Goal: Information Seeking & Learning: Learn about a topic

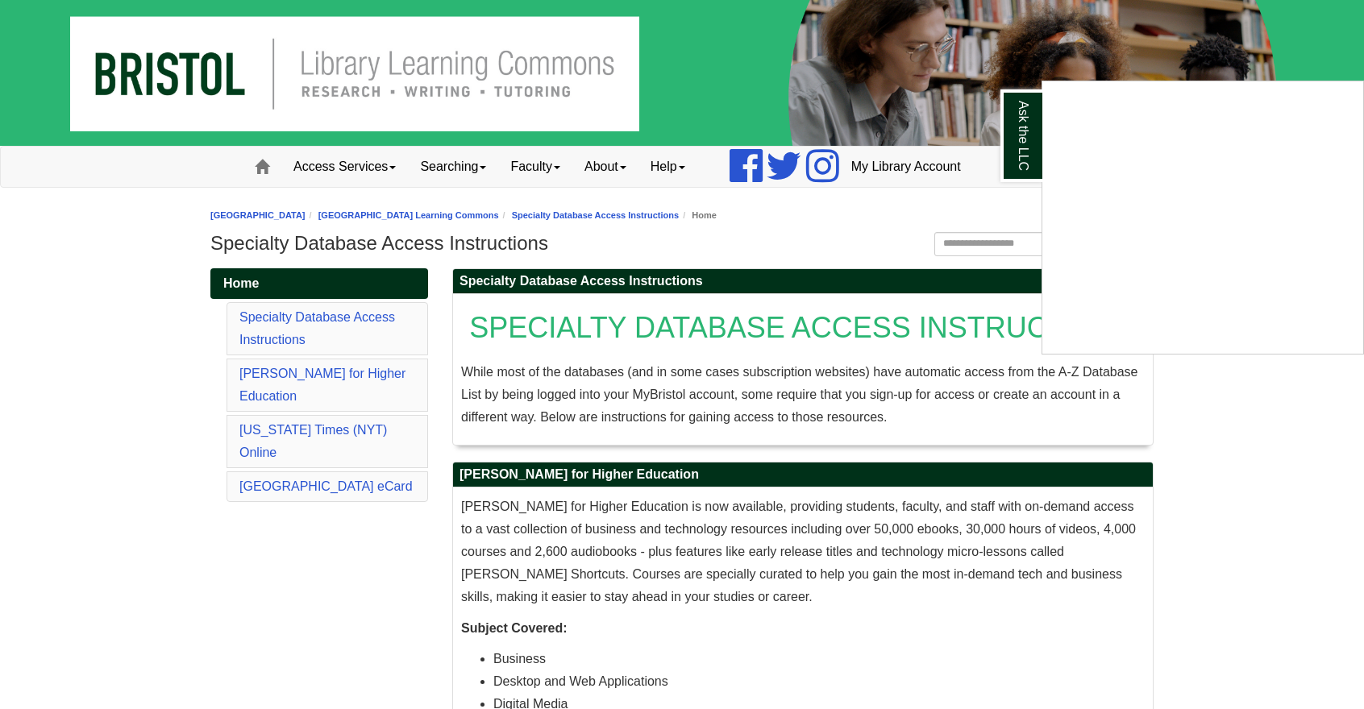
click at [722, 365] on div "Ask the LLC" at bounding box center [682, 354] width 1364 height 709
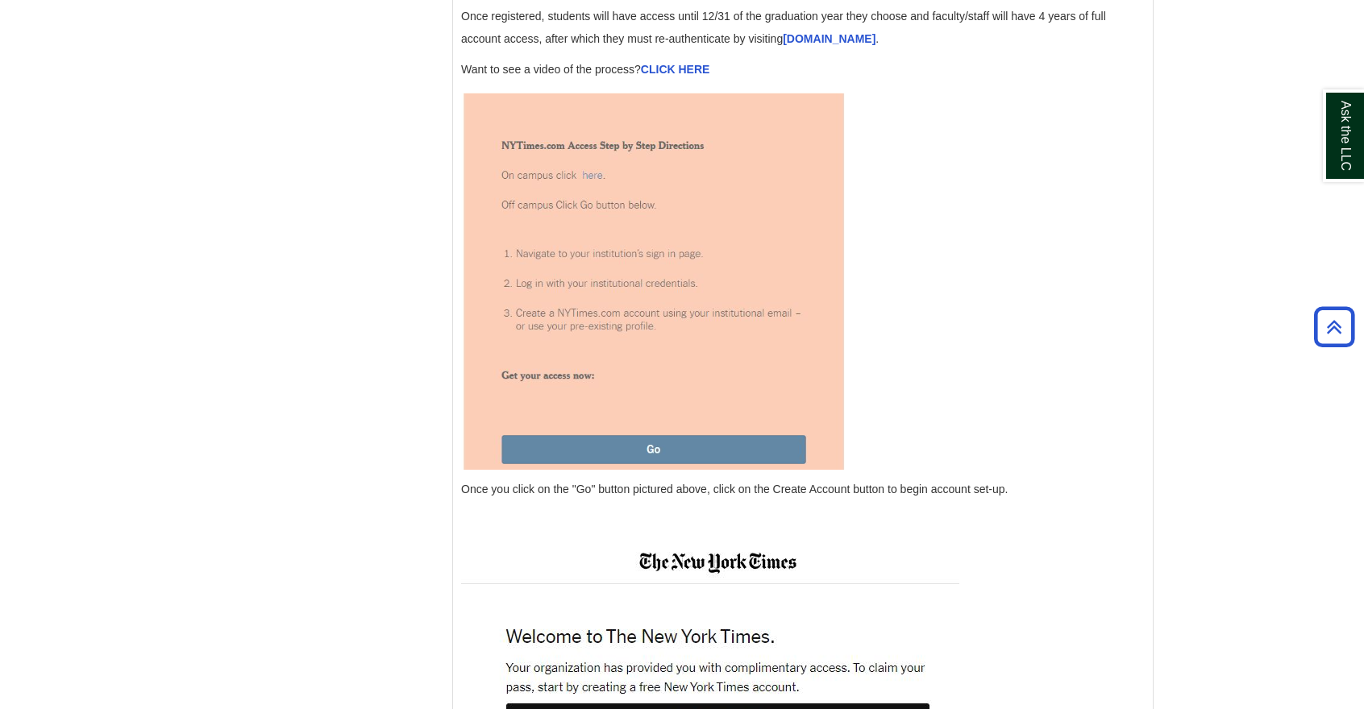
scroll to position [2095, 0]
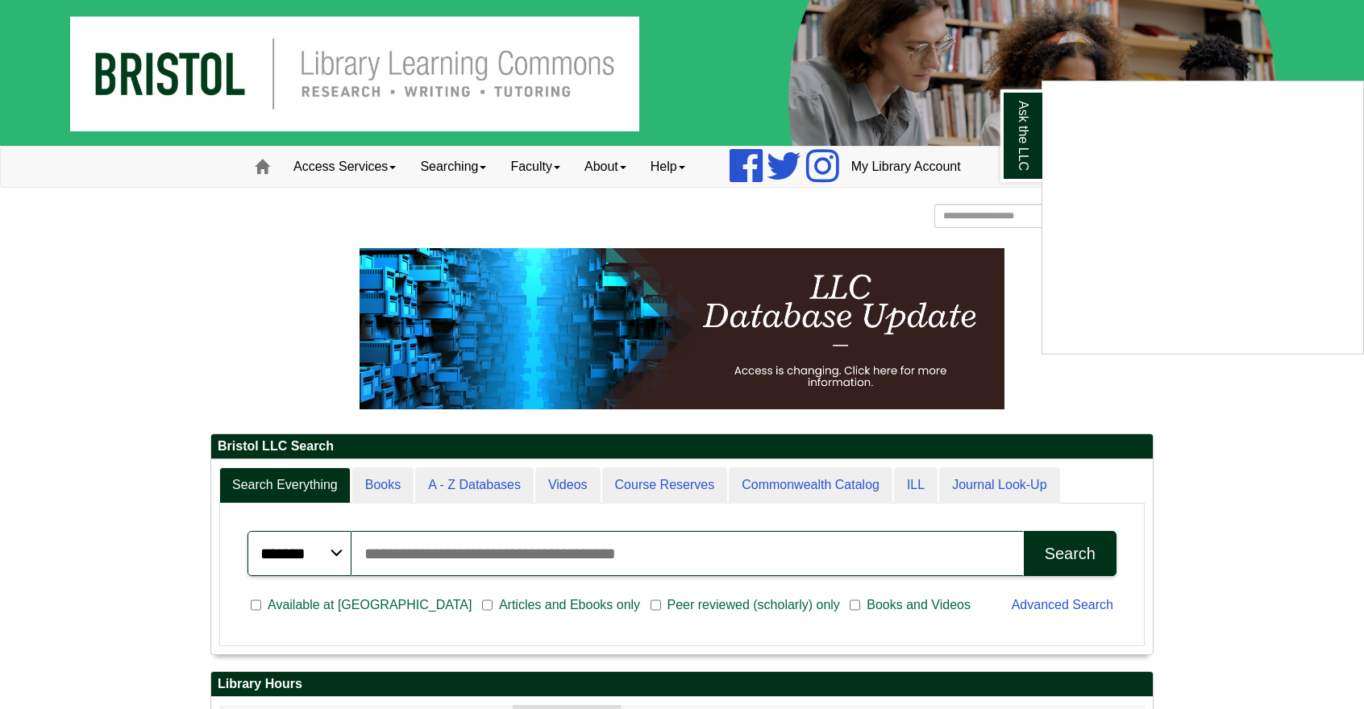
click at [210, 421] on div "Ask the LLC" at bounding box center [682, 354] width 1364 height 709
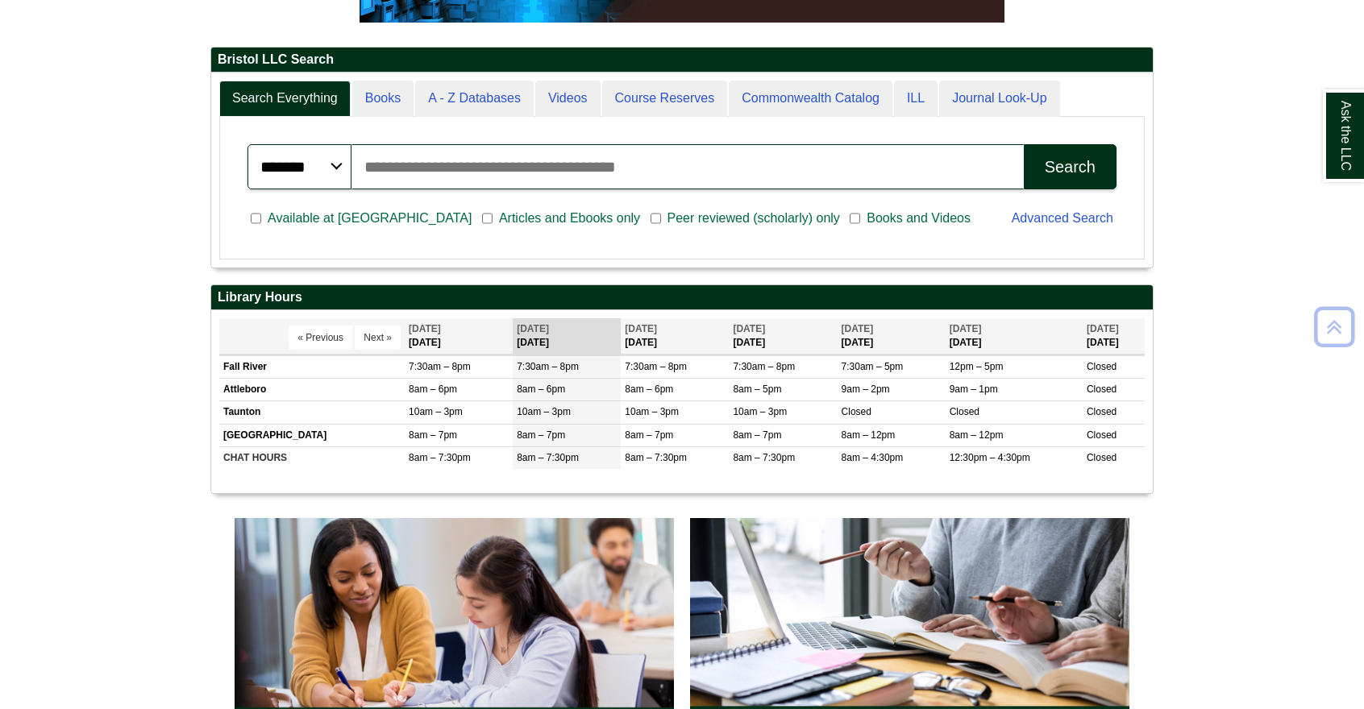
scroll to position [419, 0]
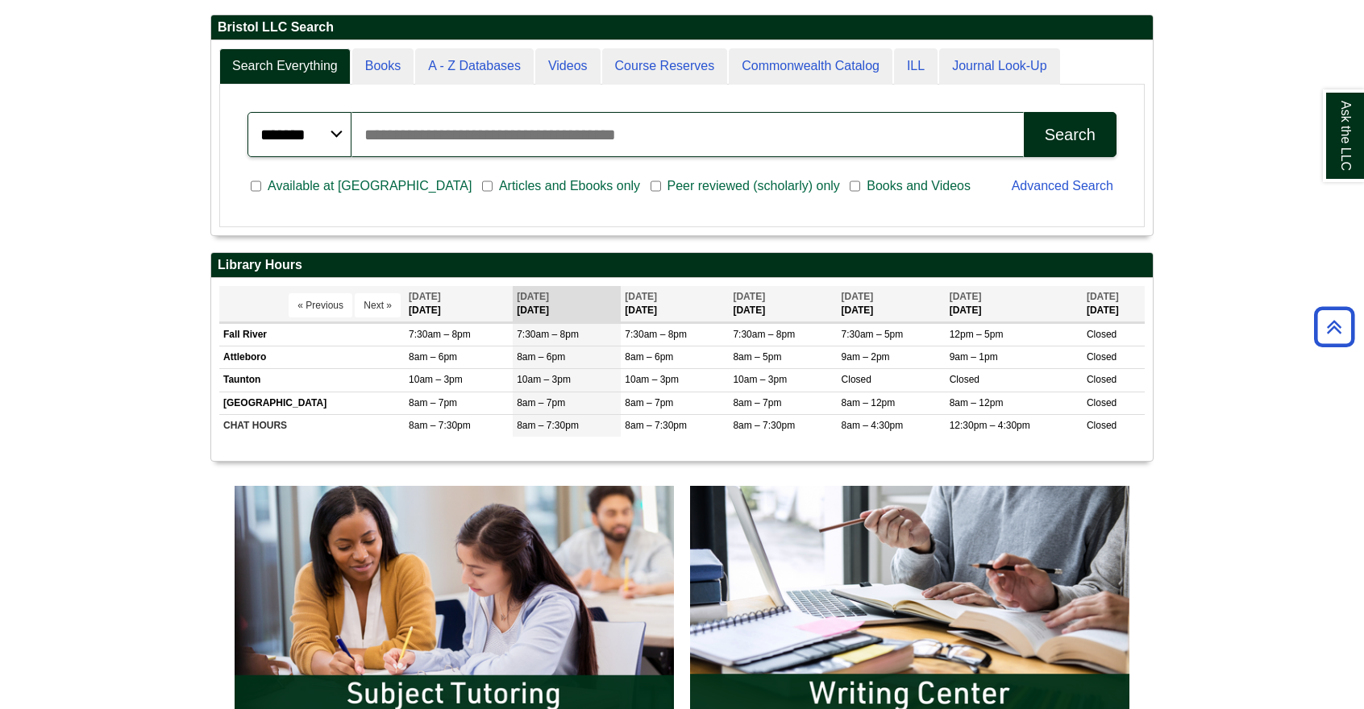
click at [1169, 439] on body "Skip to Main Content Toggle navigation Home Access Services Access Services Pol…" at bounding box center [682, 601] width 1364 height 2041
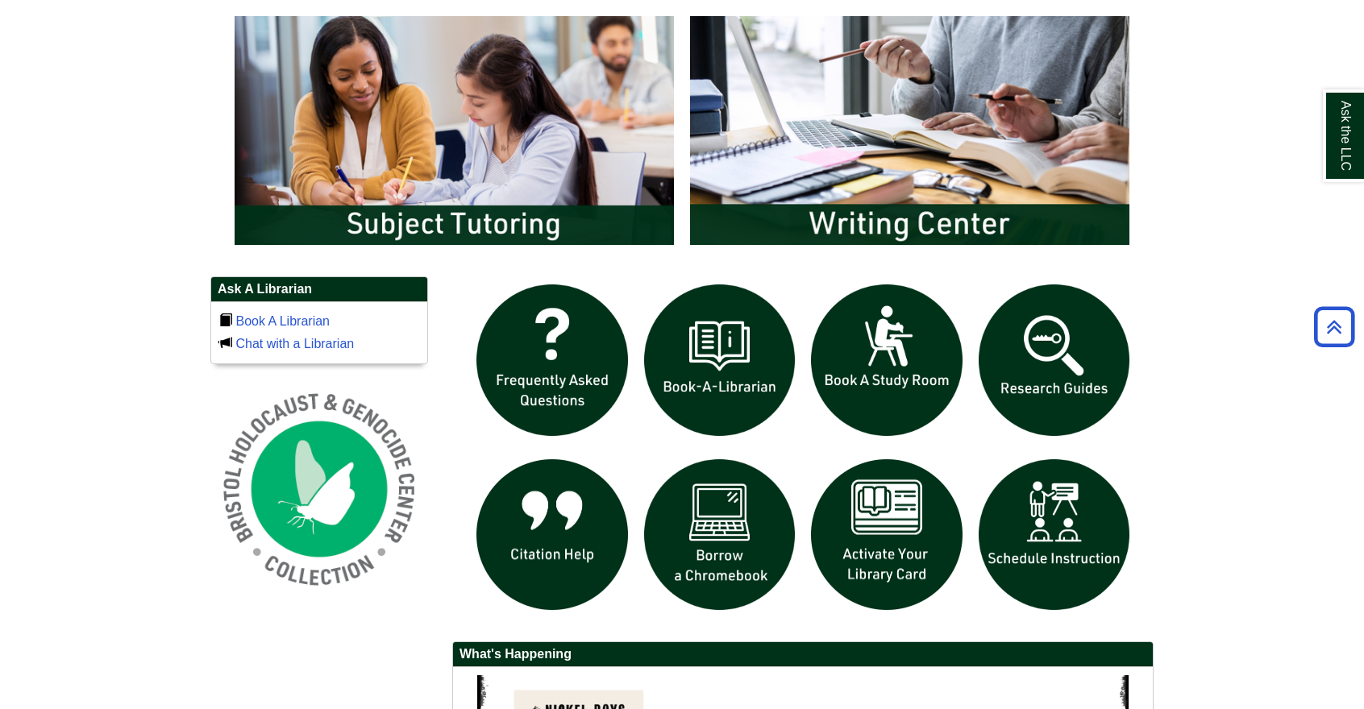
scroll to position [1040, 0]
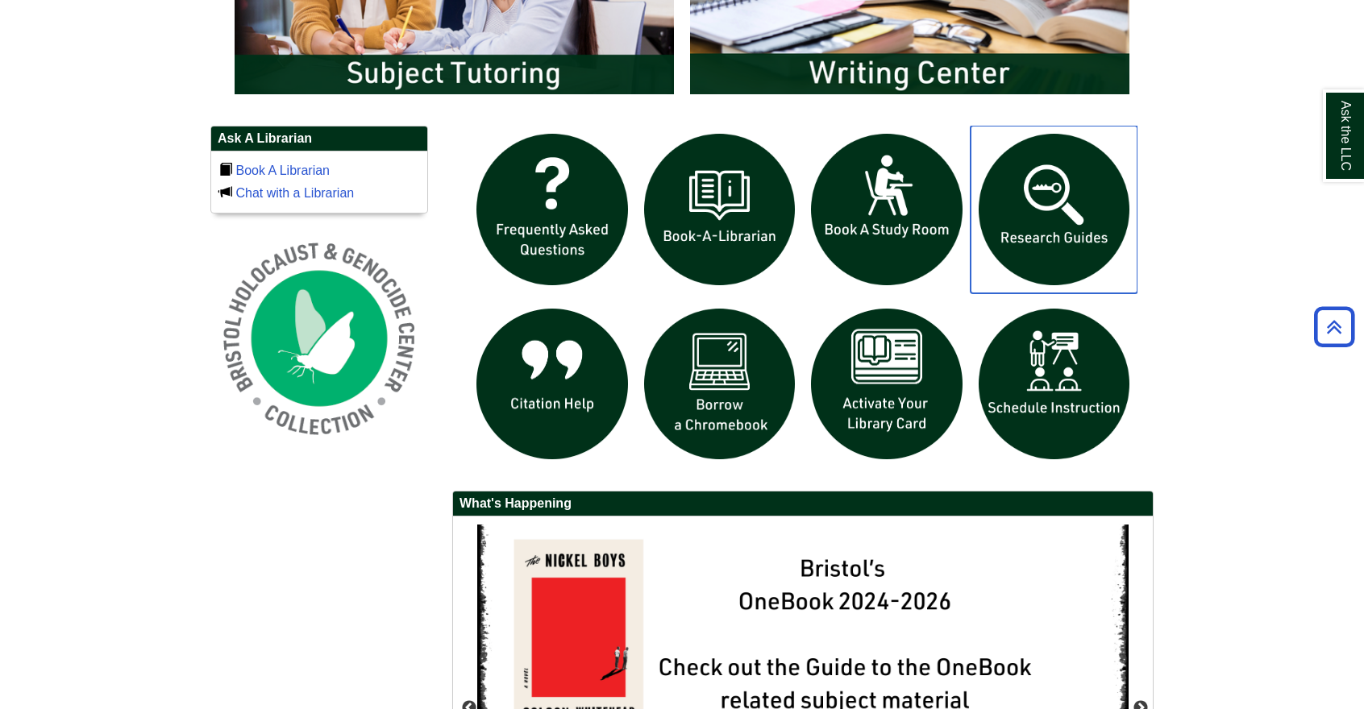
drag, startPoint x: 1073, startPoint y: 249, endPoint x: 958, endPoint y: 731, distance: 495.3
click at [1074, 225] on img "slideshow" at bounding box center [1054, 210] width 168 height 168
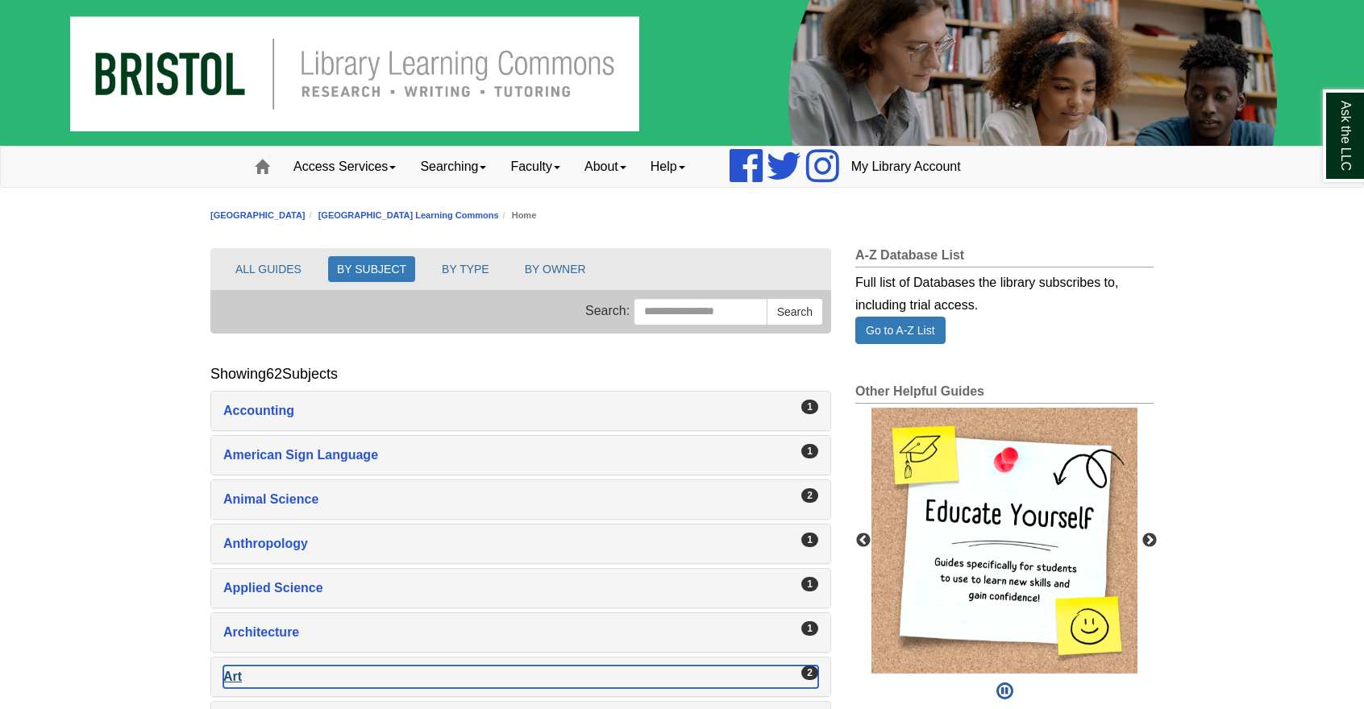
click at [264, 678] on div "Art , 2 guides" at bounding box center [520, 677] width 595 height 23
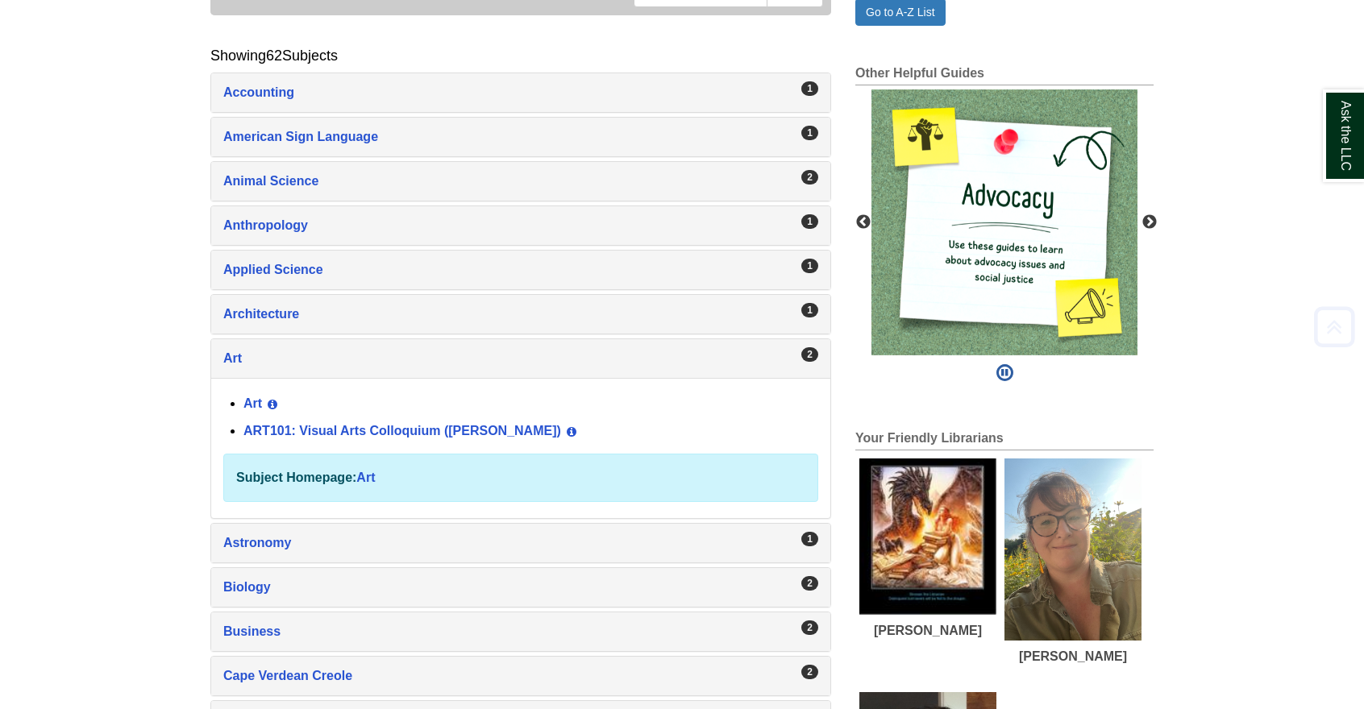
scroll to position [385, 0]
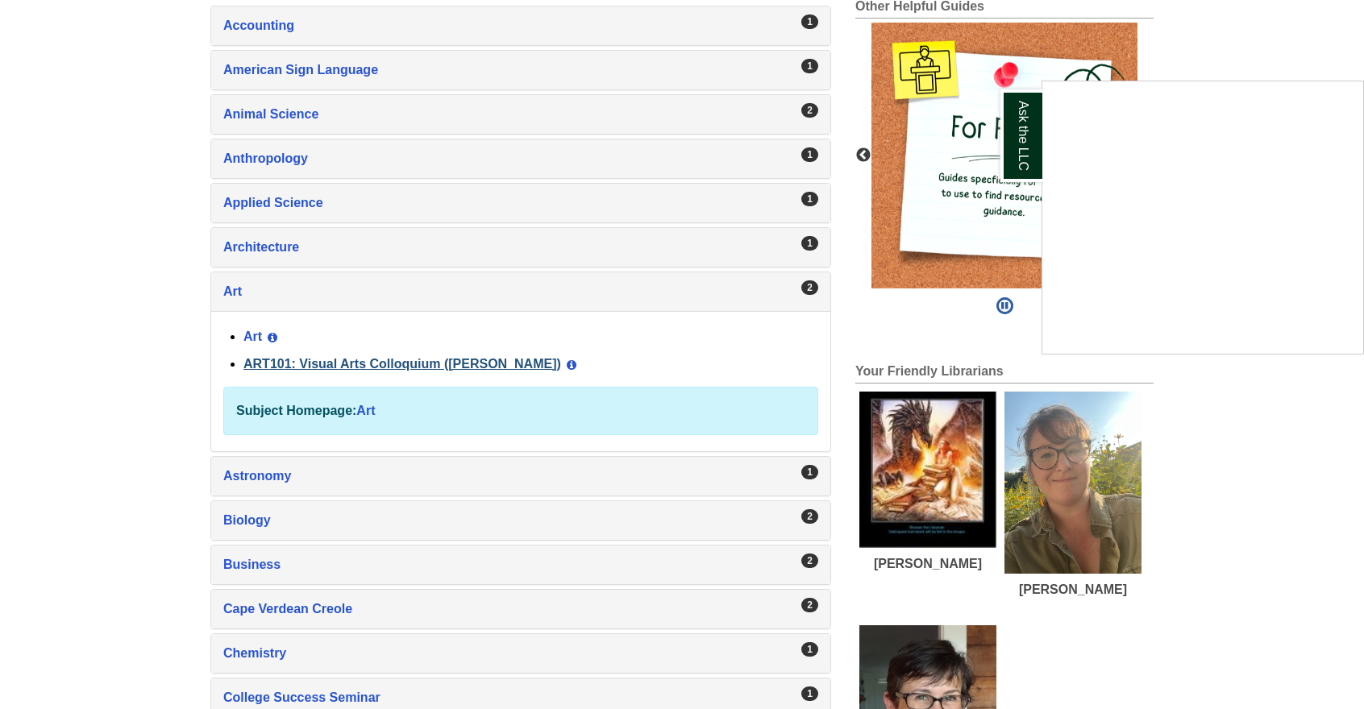
drag, startPoint x: 354, startPoint y: 352, endPoint x: 280, endPoint y: 358, distance: 73.6
click at [280, 358] on div "Ask the LLC" at bounding box center [682, 354] width 1364 height 709
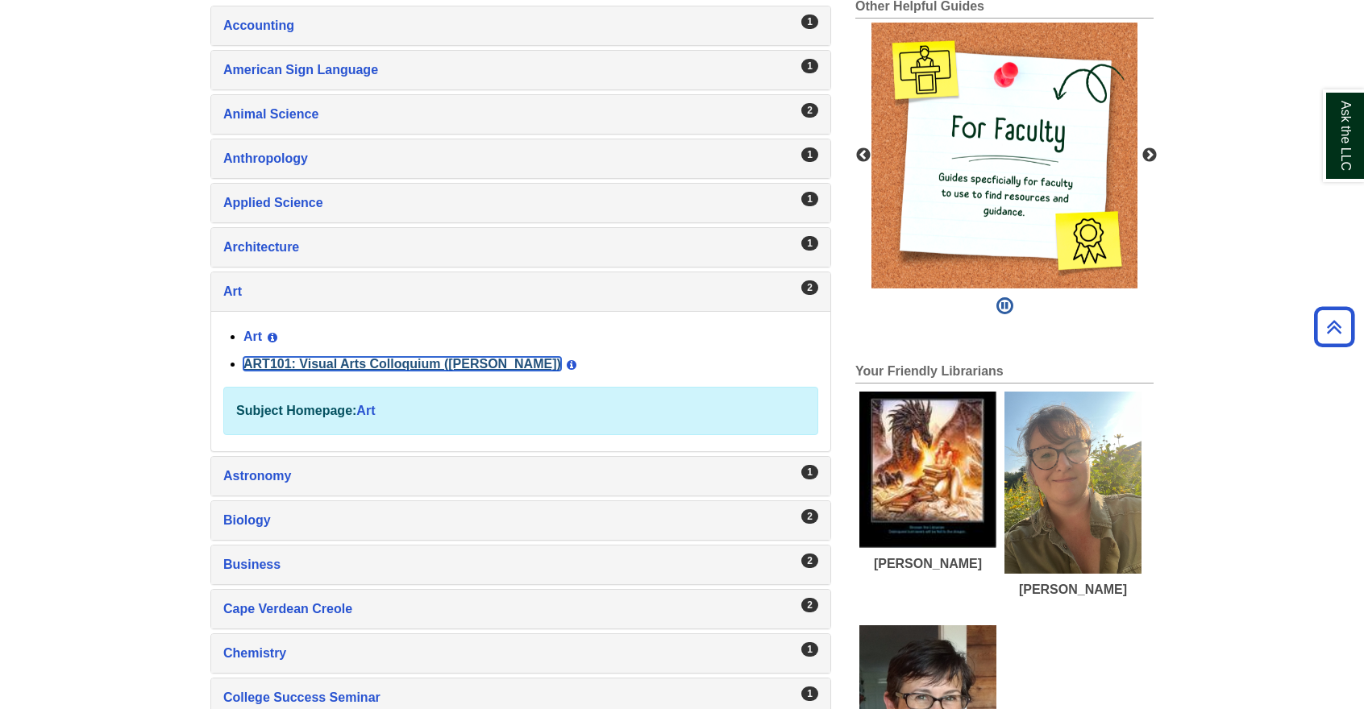
click at [280, 358] on link "ART101: Visual Arts Colloquium ([PERSON_NAME])" at bounding box center [402, 364] width 318 height 14
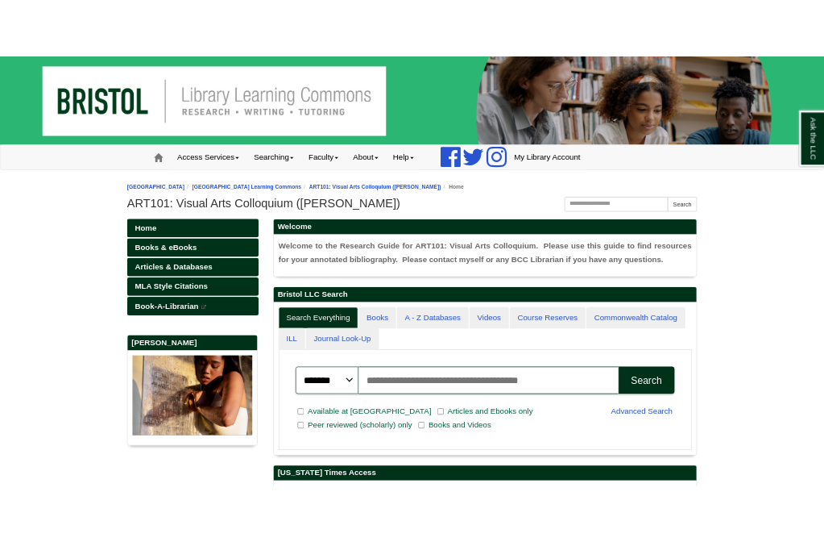
scroll to position [250, 700]
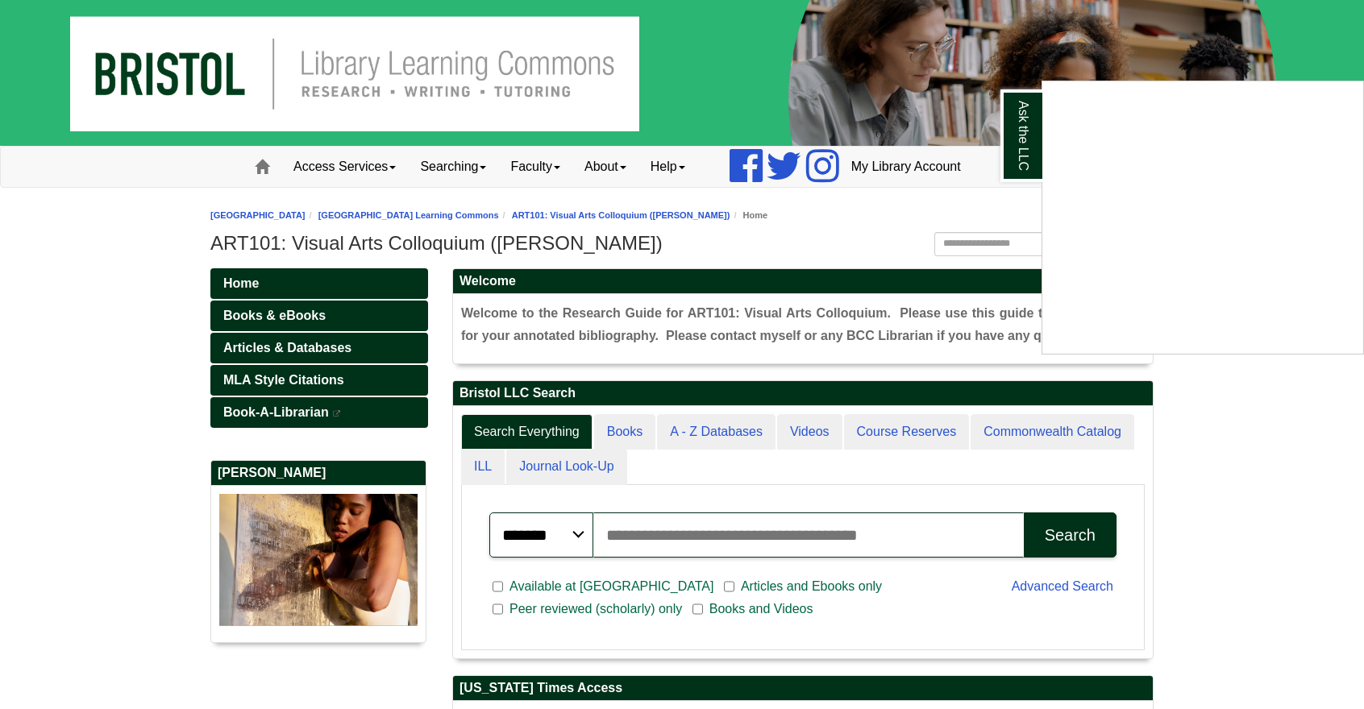
click at [816, 526] on div "Ask the LLC" at bounding box center [682, 354] width 1364 height 709
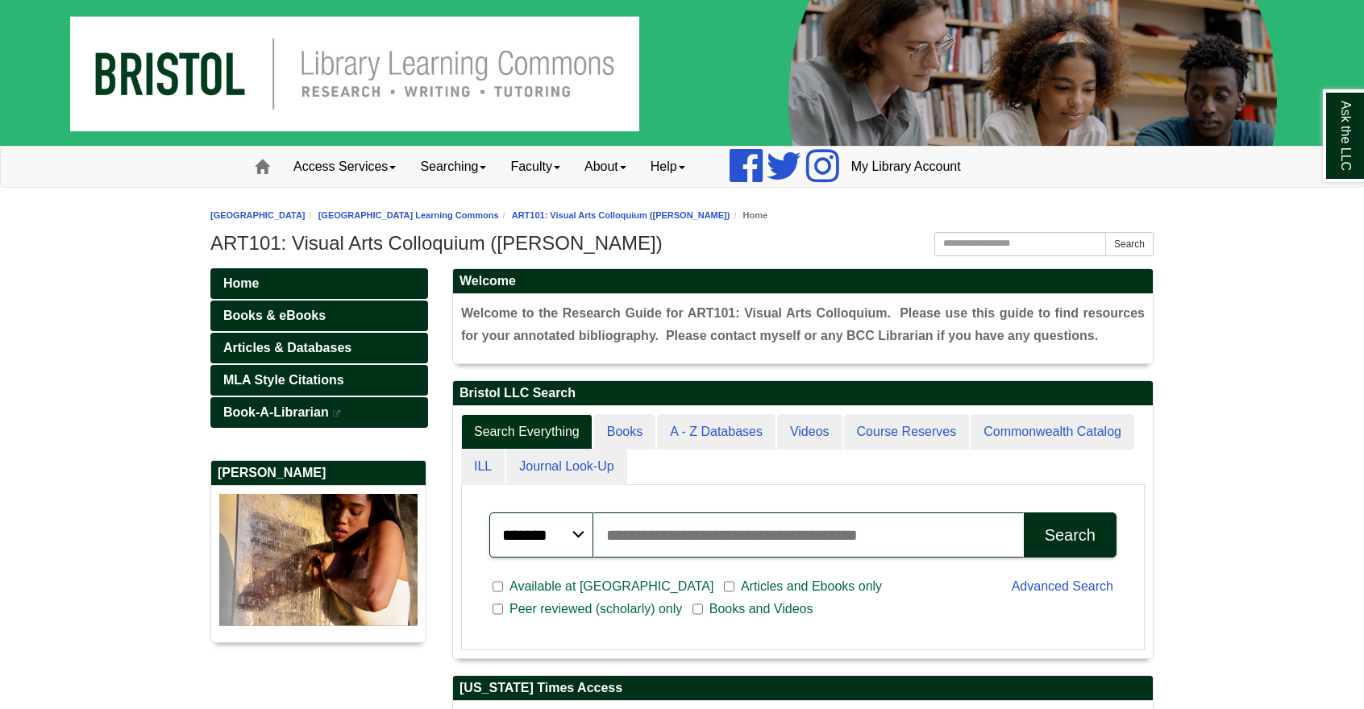
click at [816, 526] on input "Search articles, books, journals & more" at bounding box center [808, 535] width 430 height 45
click at [1024, 513] on button "Search" at bounding box center [1070, 535] width 93 height 45
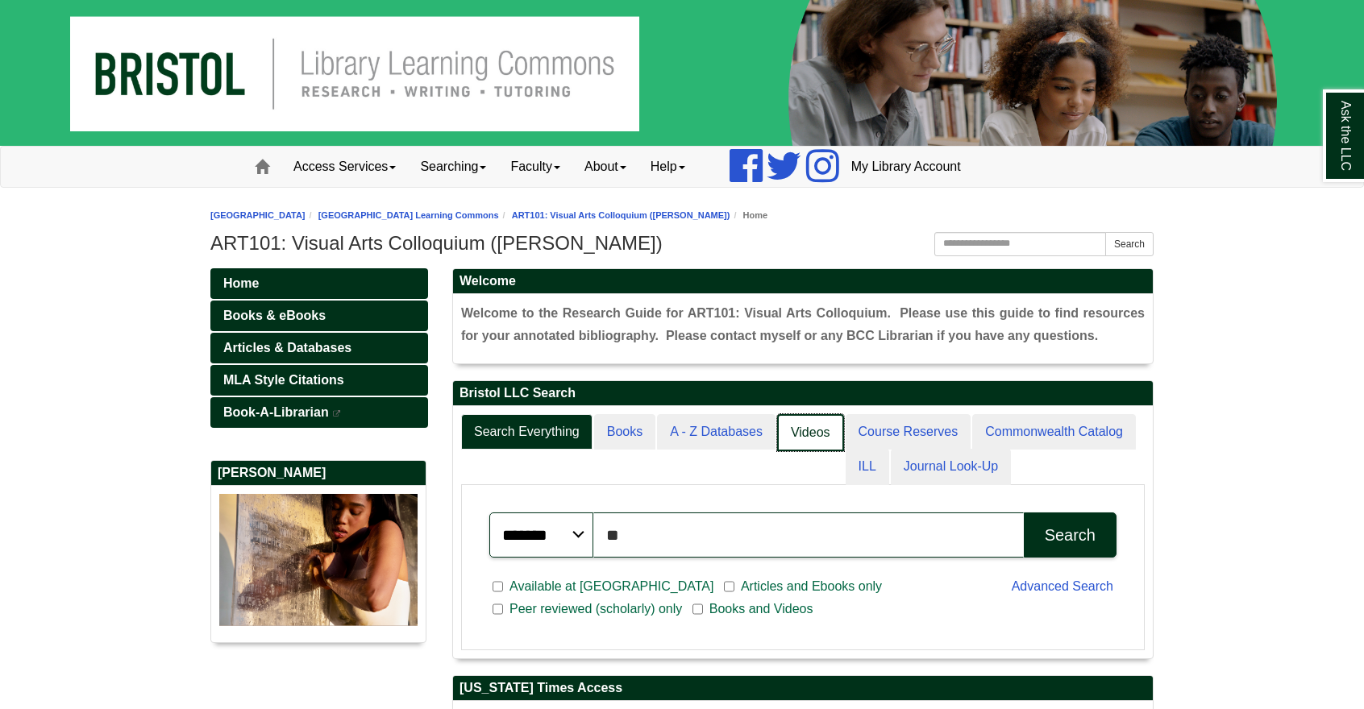
type input "*"
type input "**********"
click at [1024, 513] on button "Search" at bounding box center [1070, 535] width 93 height 45
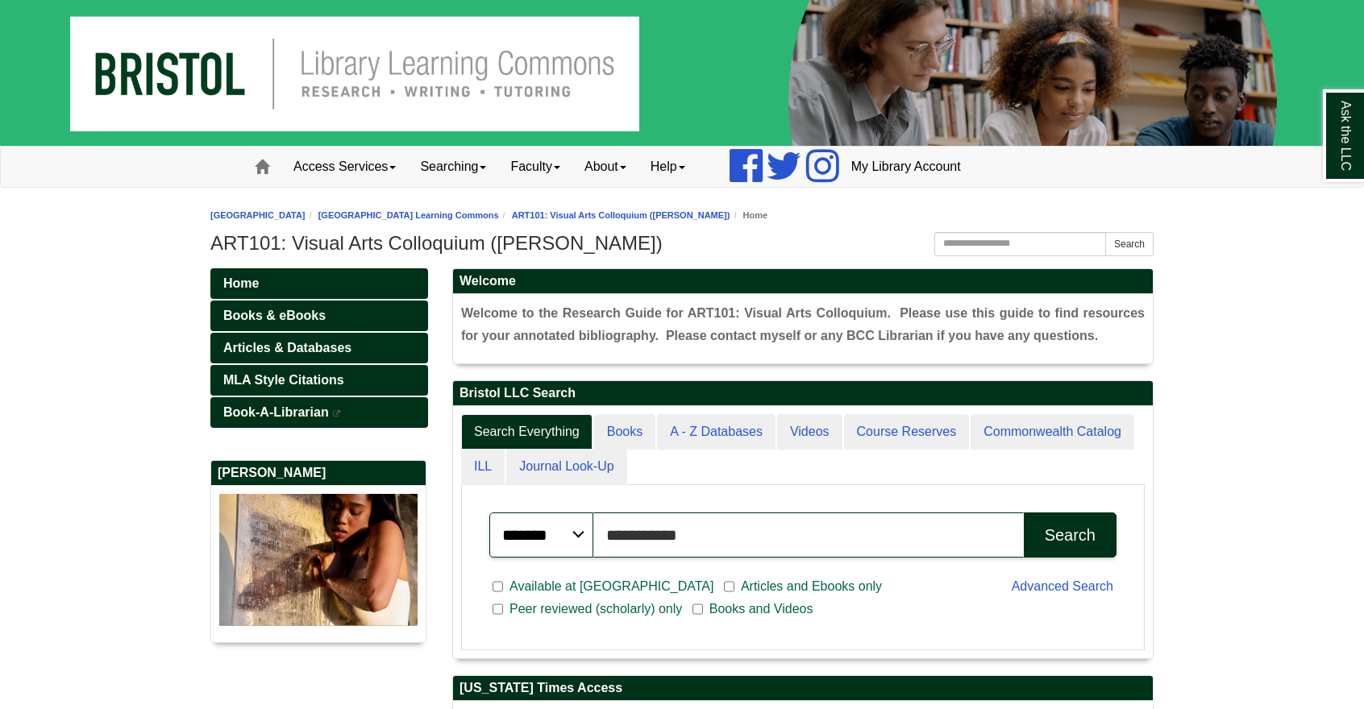
click at [1207, 457] on body "Skip to Main Content Toggle navigation Home Access Services Access Services Pol…" at bounding box center [682, 543] width 1364 height 1086
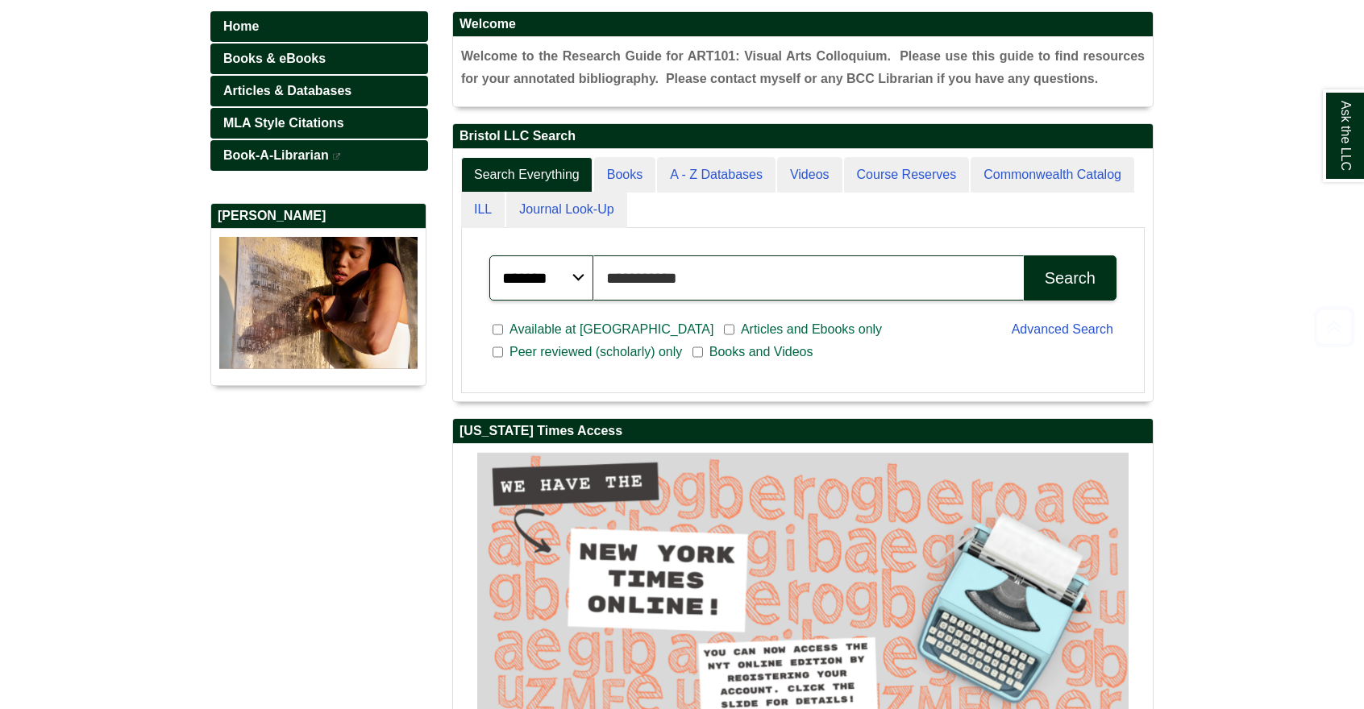
scroll to position [372, 0]
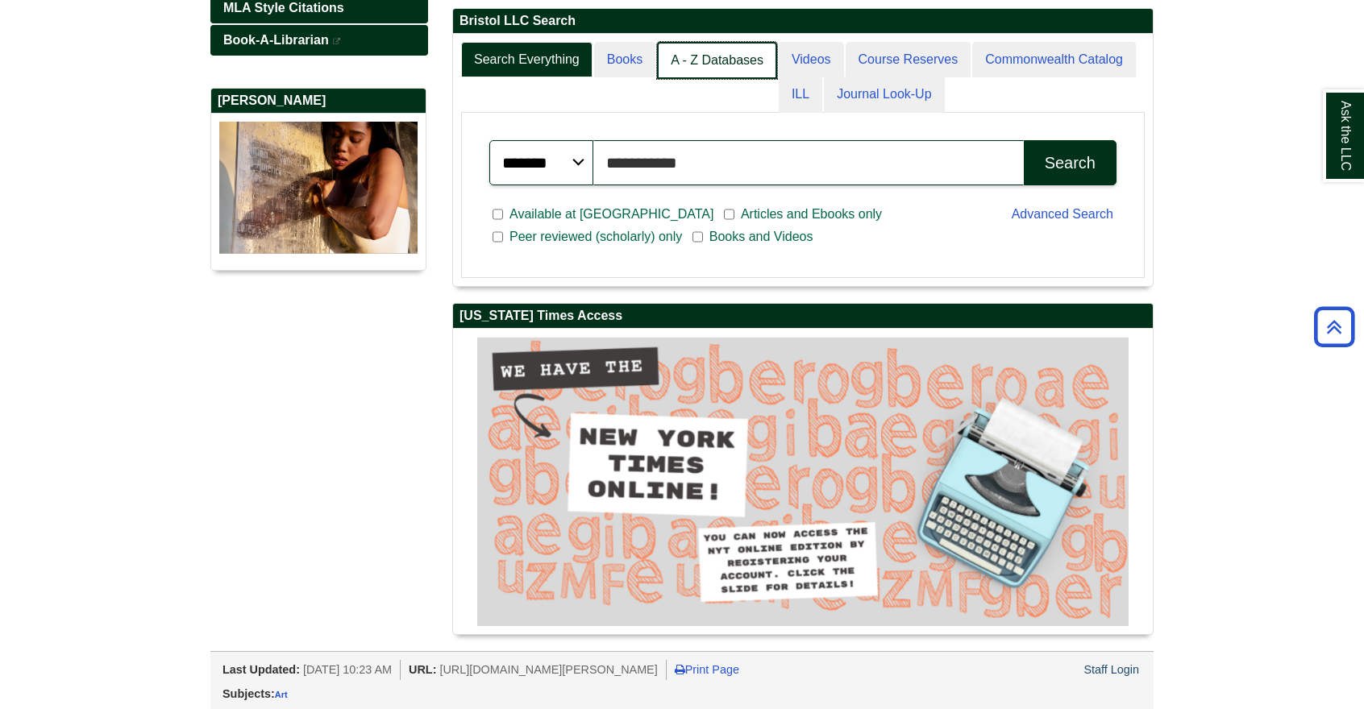
click at [740, 57] on link "A - Z Databases" at bounding box center [717, 61] width 120 height 38
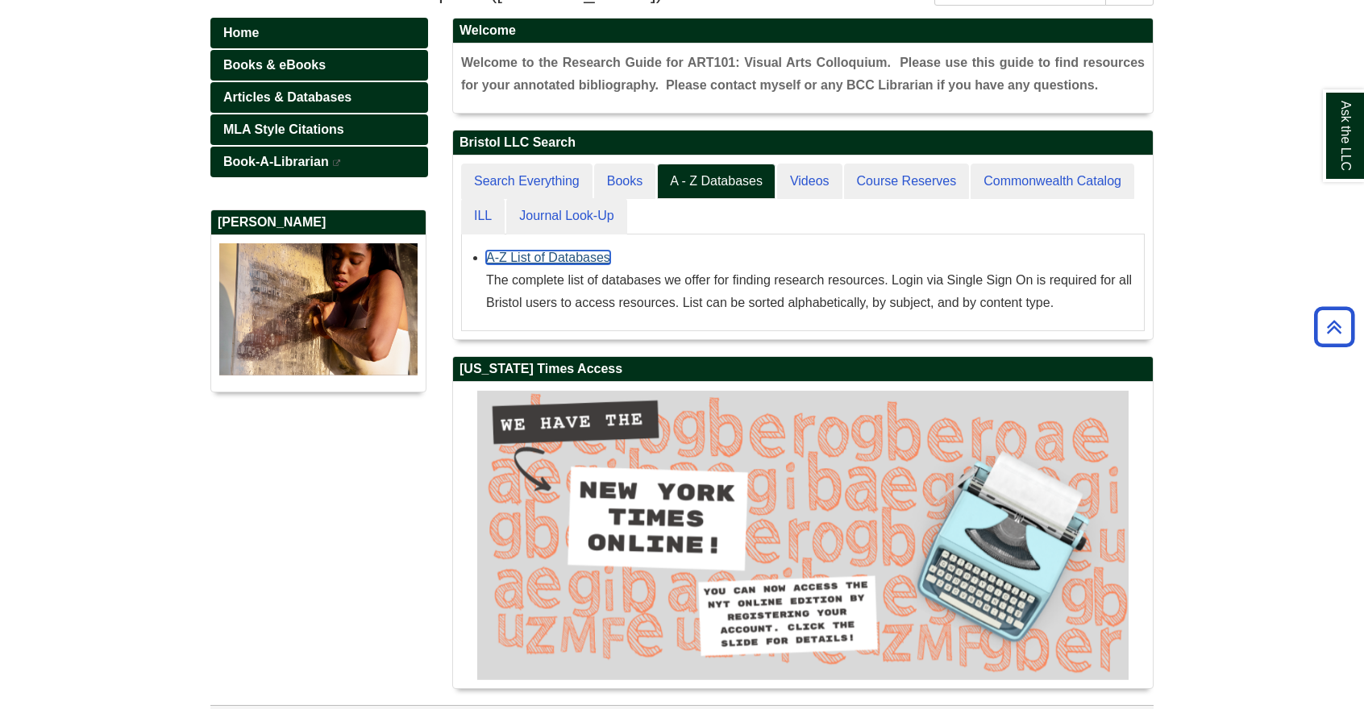
scroll to position [8, 8]
click at [691, 64] on span "Welcome to the Research Guide for ART101: Visual Arts Colloquium. Please use th…" at bounding box center [802, 74] width 683 height 36
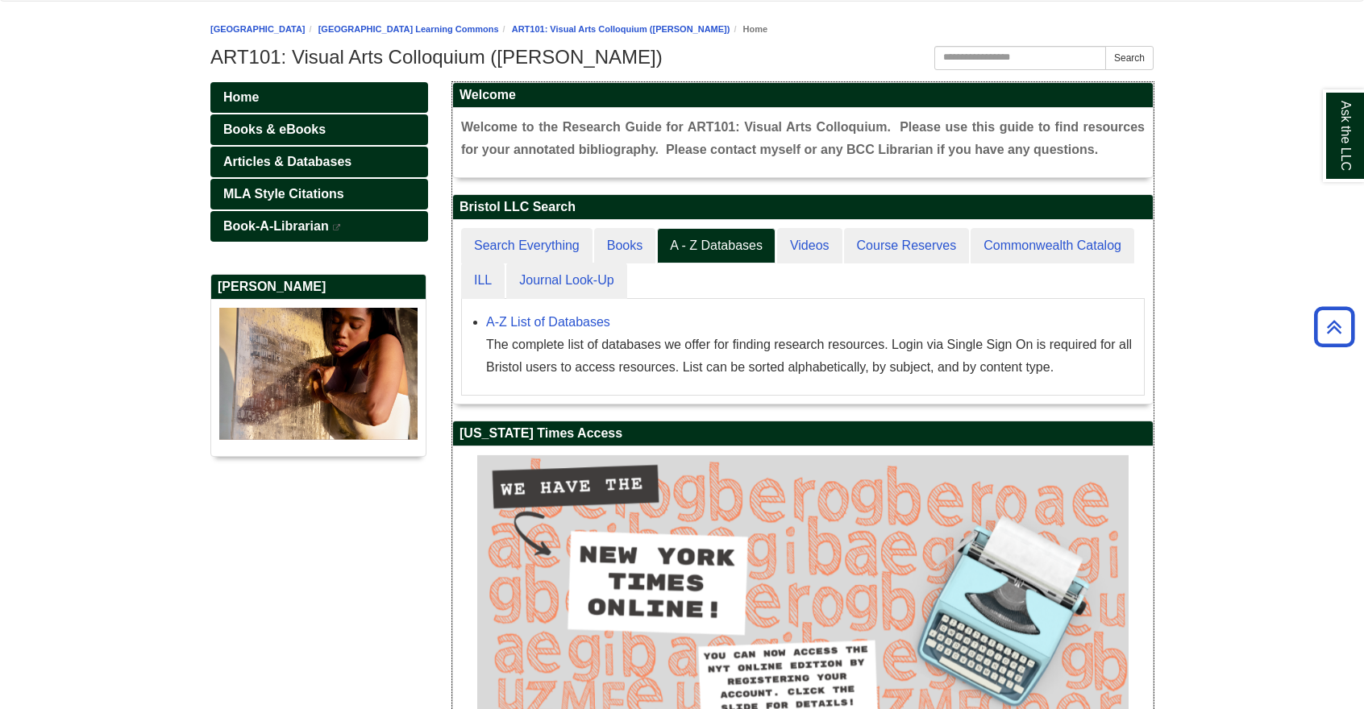
scroll to position [182, 700]
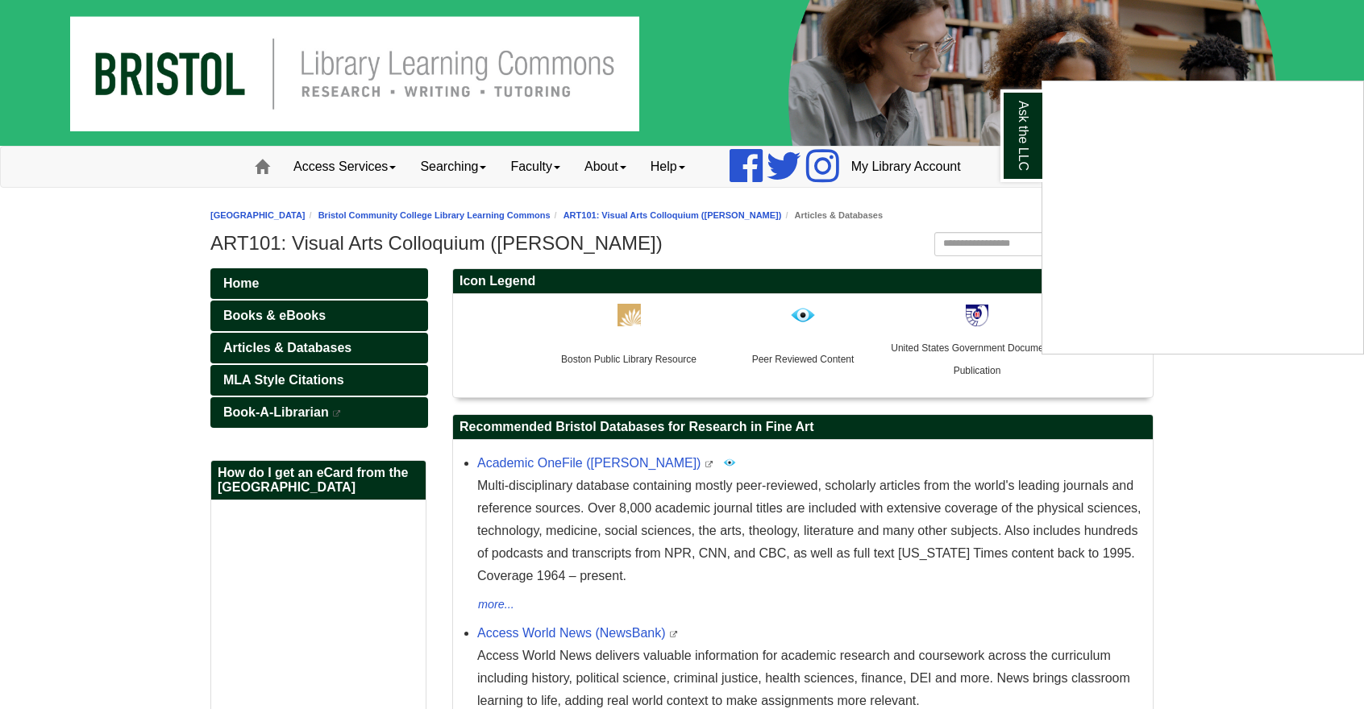
click at [1074, 557] on div "Ask the LLC" at bounding box center [682, 354] width 1364 height 709
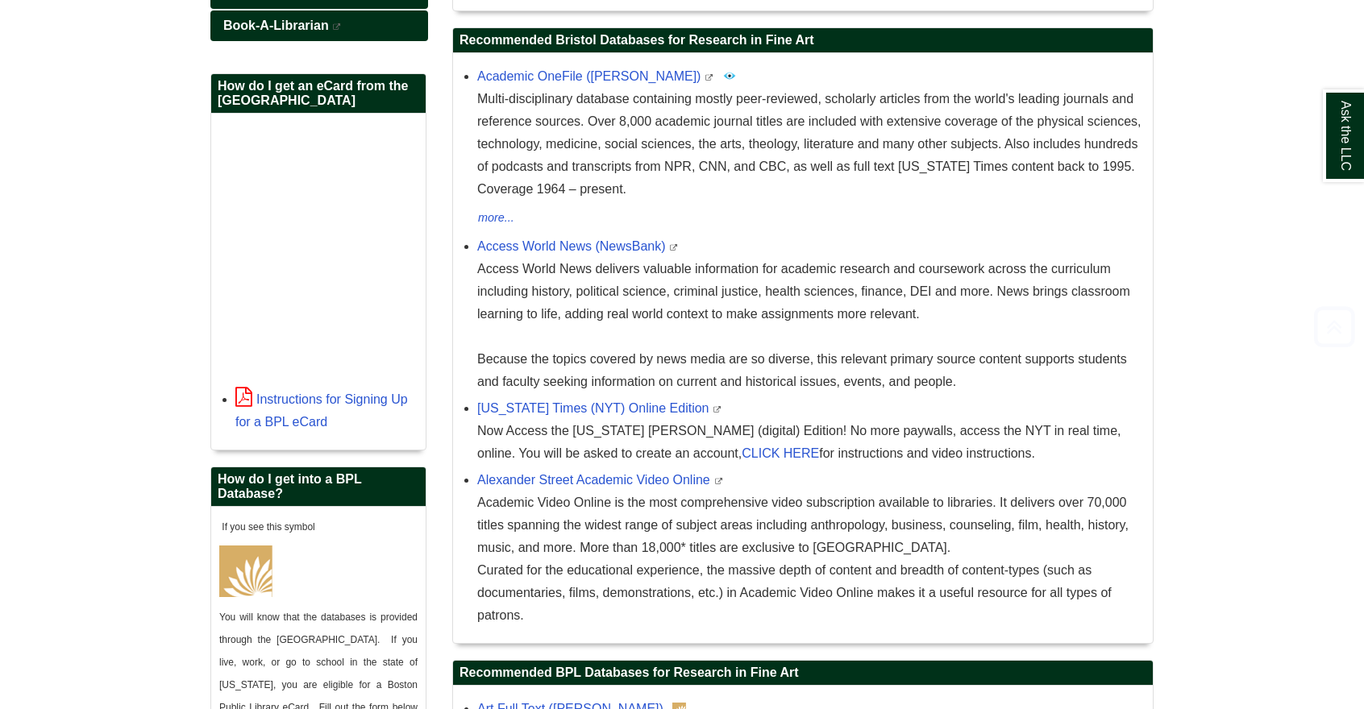
scroll to position [621, 0]
